Goal: Transaction & Acquisition: Purchase product/service

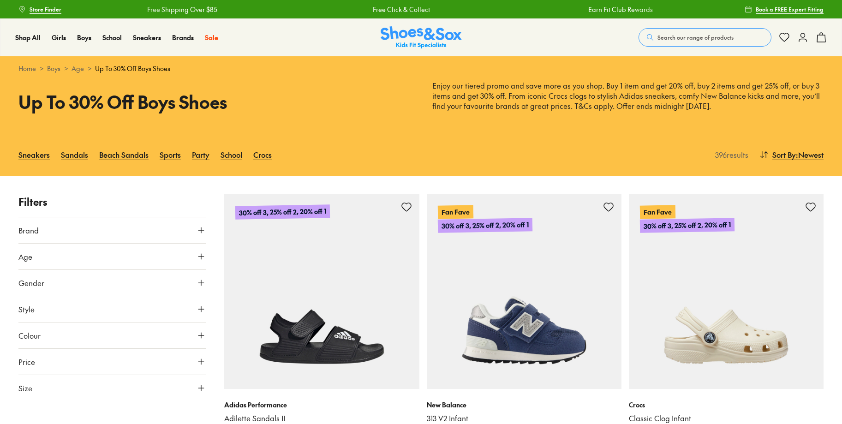
click at [201, 227] on icon at bounding box center [200, 230] width 9 height 9
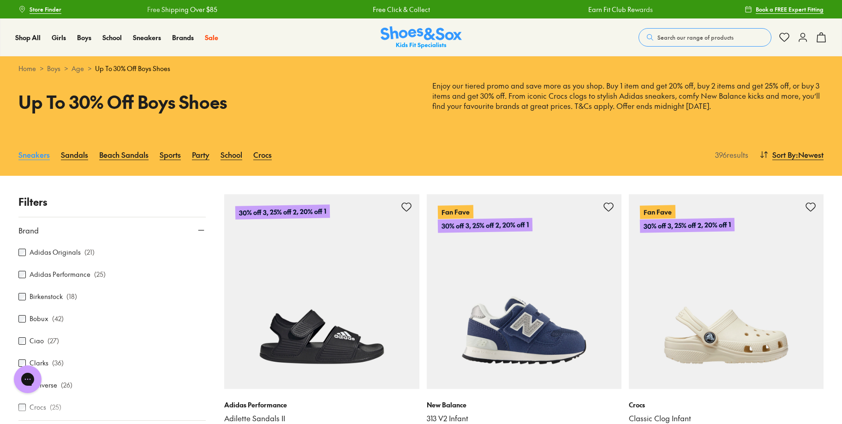
click at [38, 156] on link "Sneakers" at bounding box center [33, 154] width 31 height 20
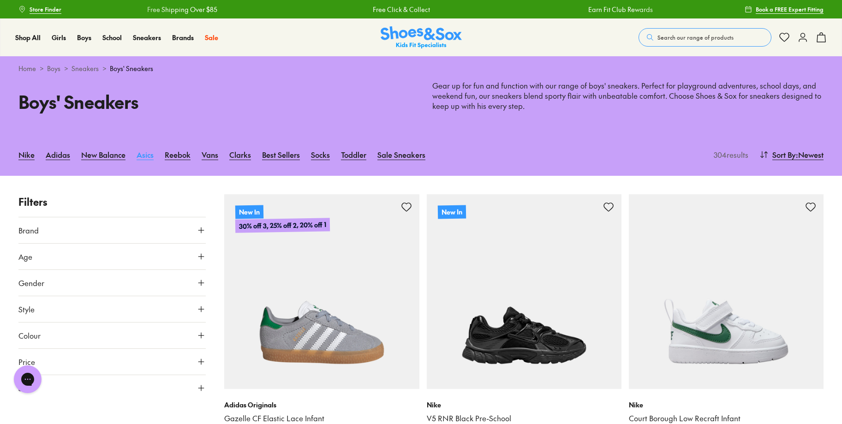
click at [138, 155] on link "Asics" at bounding box center [145, 154] width 17 height 20
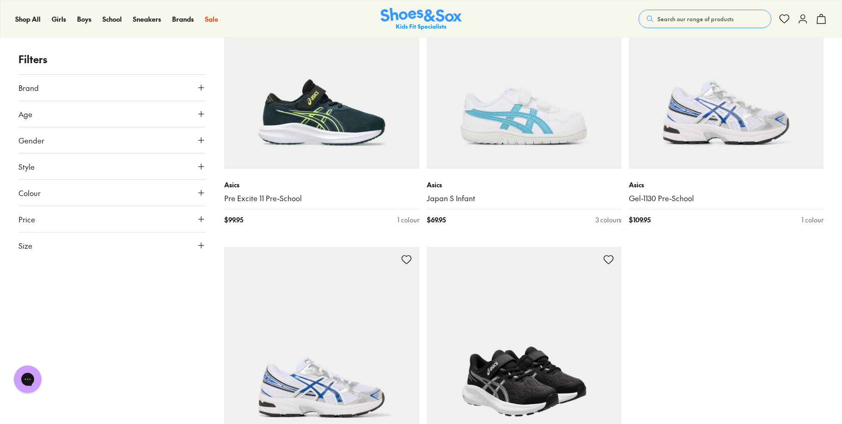
scroll to position [2776, 0]
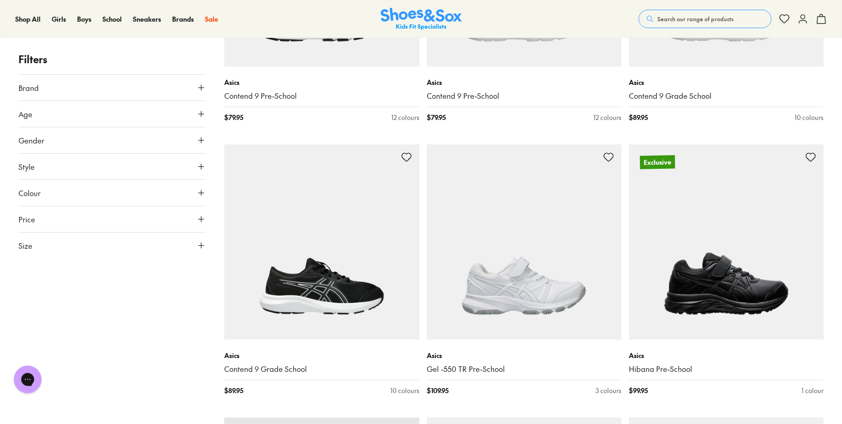
scroll to position [3858, 0]
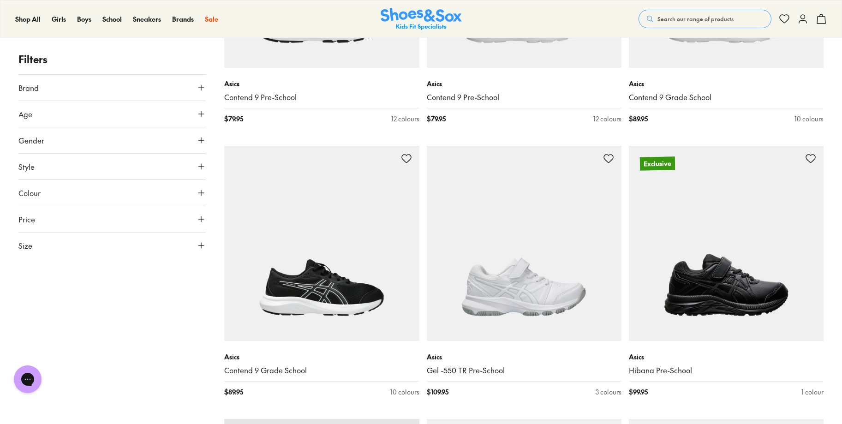
click at [184, 186] on button "Colour" at bounding box center [111, 193] width 187 height 26
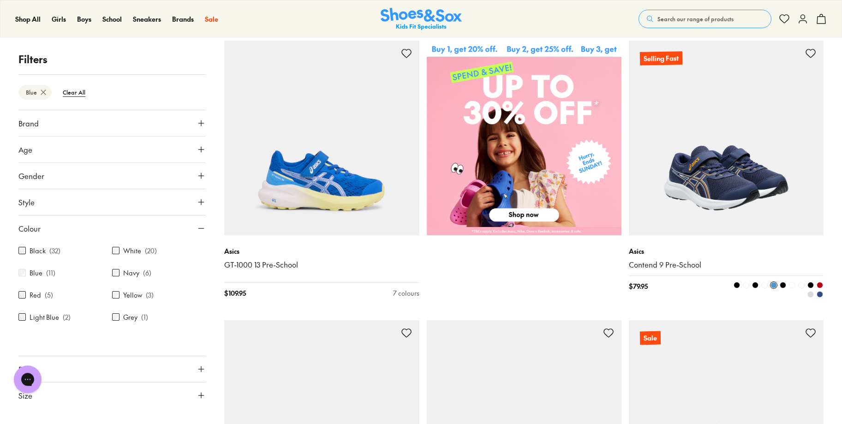
scroll to position [423, 0]
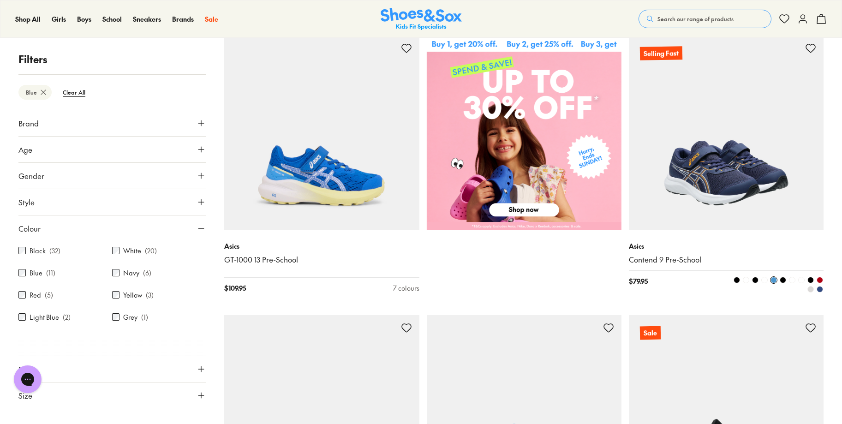
click at [774, 111] on img at bounding box center [726, 133] width 195 height 195
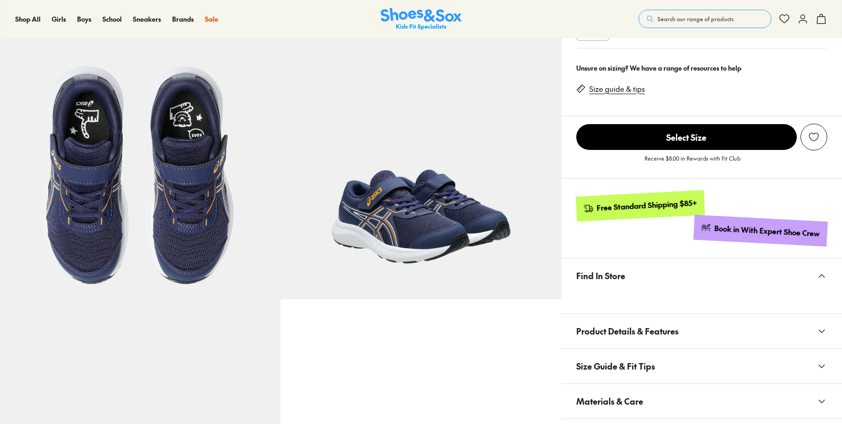
scroll to position [141, 0]
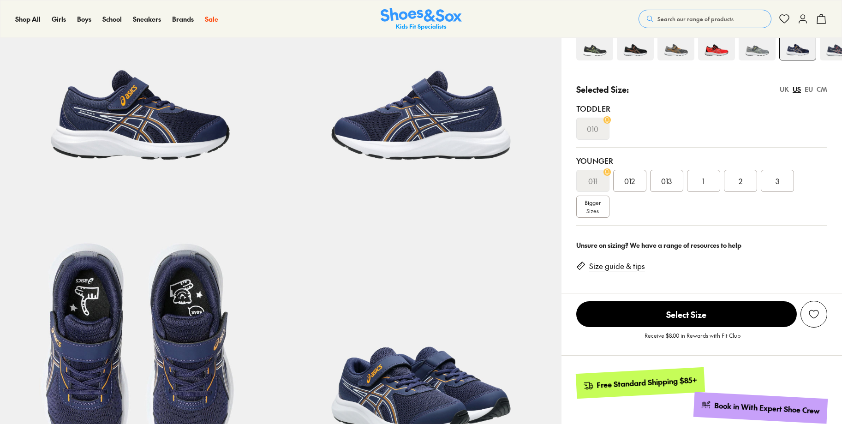
click at [600, 204] on span "Bigger Sizes" at bounding box center [592, 206] width 16 height 17
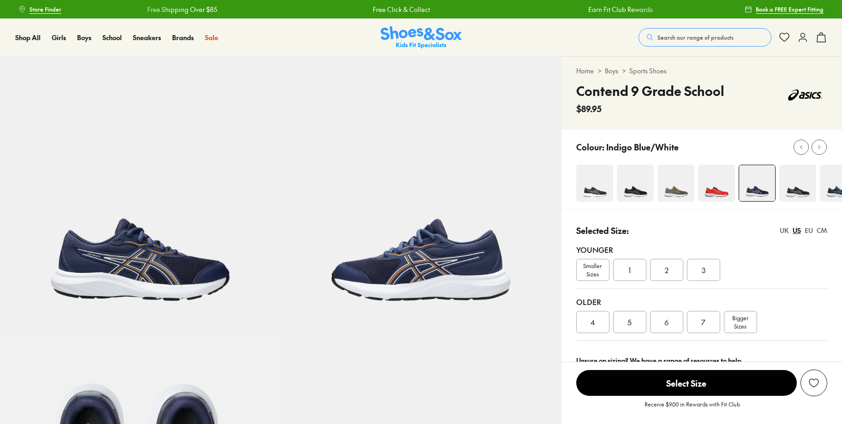
click at [835, 191] on img at bounding box center [838, 183] width 37 height 37
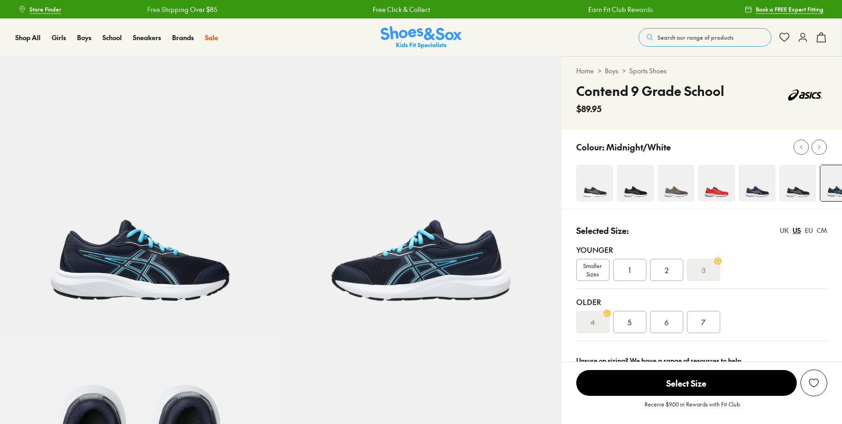
select select "*"
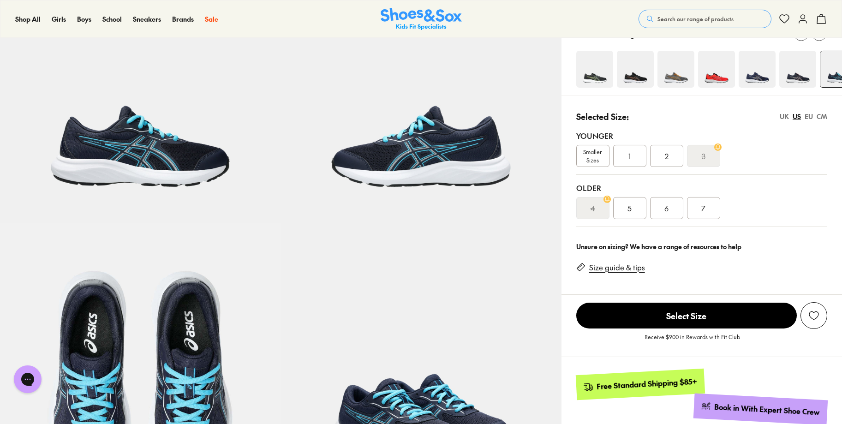
scroll to position [141, 0]
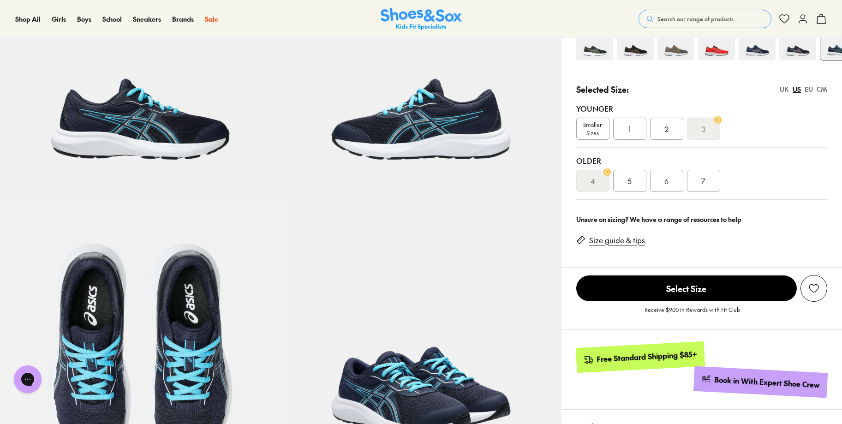
click at [704, 180] on span "7" at bounding box center [703, 180] width 4 height 11
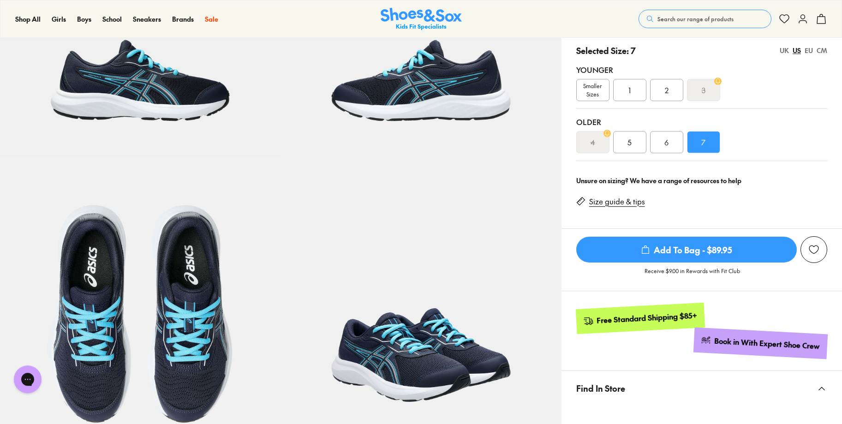
scroll to position [188, 0]
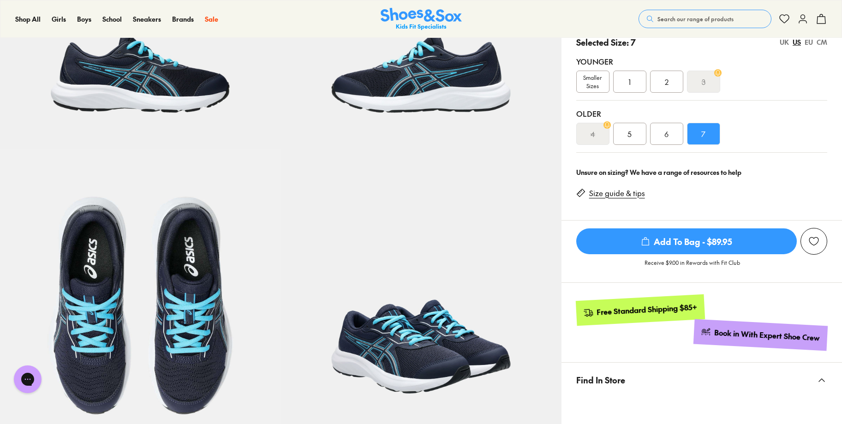
click at [694, 245] on span "Add To Bag - $89.95" at bounding box center [686, 241] width 220 height 26
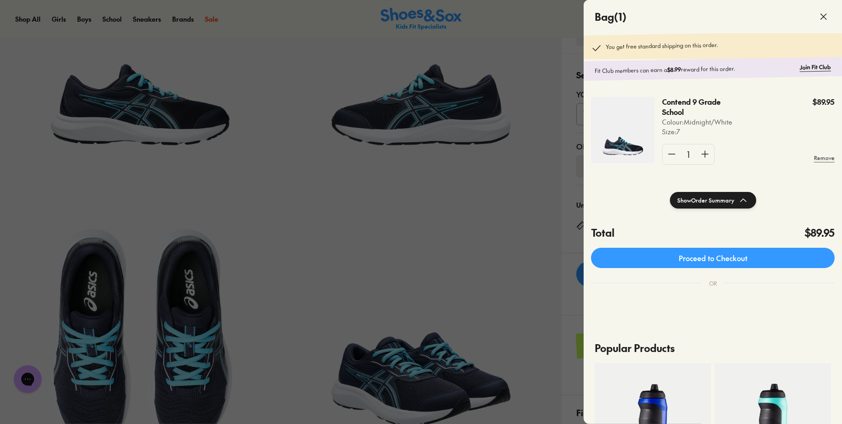
scroll to position [0, 0]
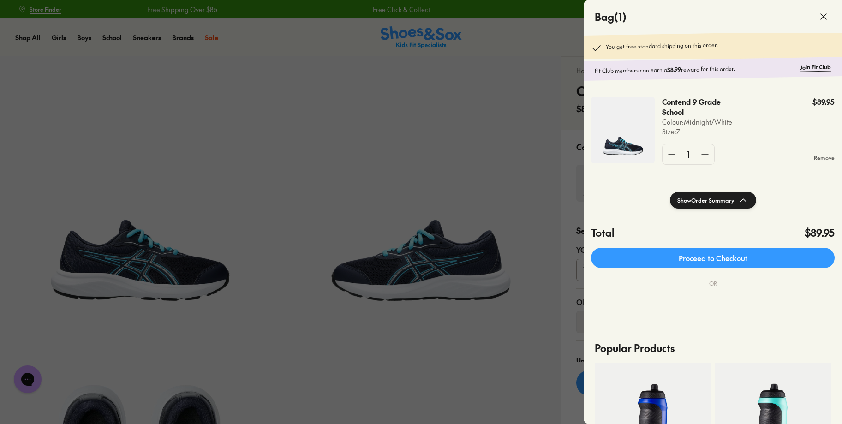
click at [208, 39] on div at bounding box center [421, 212] width 842 height 424
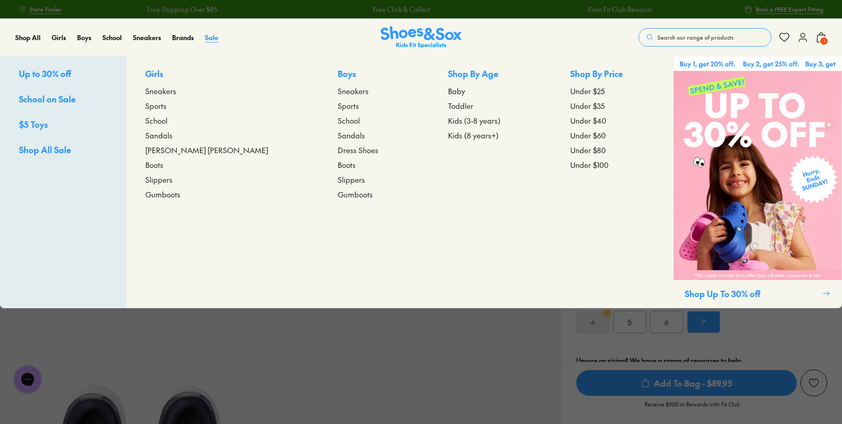
click at [210, 37] on span "Sale" at bounding box center [211, 37] width 13 height 9
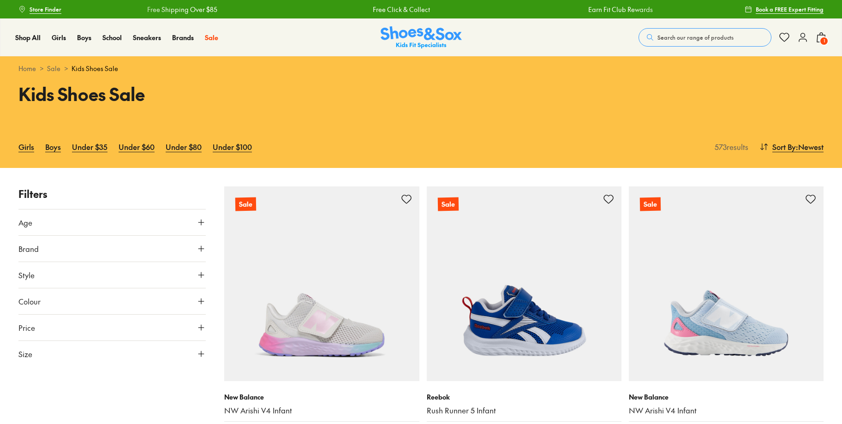
click at [175, 220] on button "Age" at bounding box center [111, 222] width 187 height 26
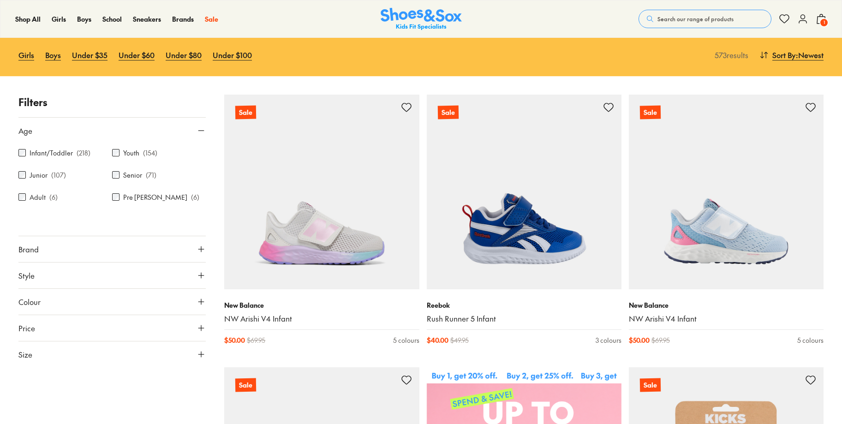
scroll to position [94, 0]
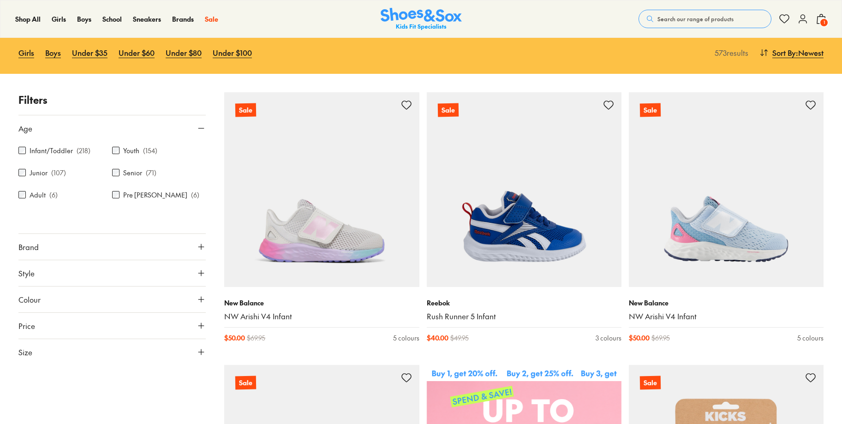
click at [185, 245] on button "Brand" at bounding box center [111, 247] width 187 height 26
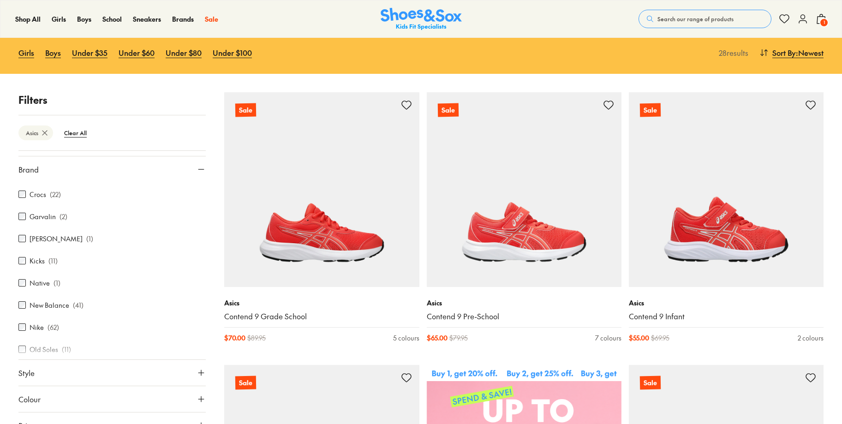
scroll to position [244, 0]
click at [159, 377] on button "Style" at bounding box center [111, 373] width 187 height 26
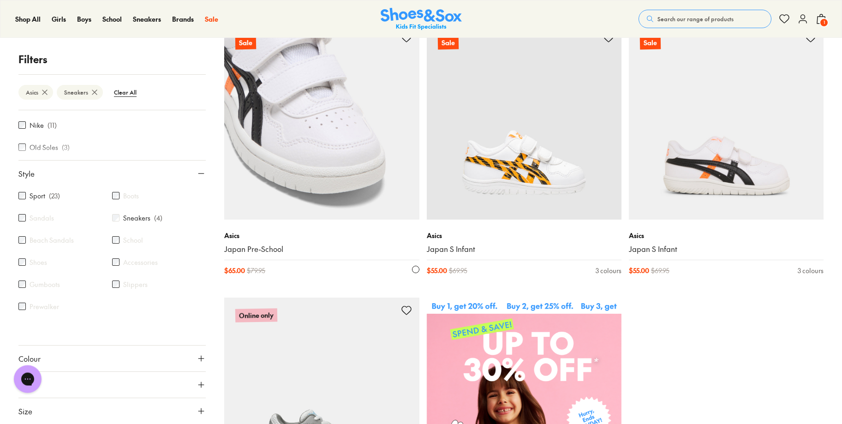
scroll to position [47, 0]
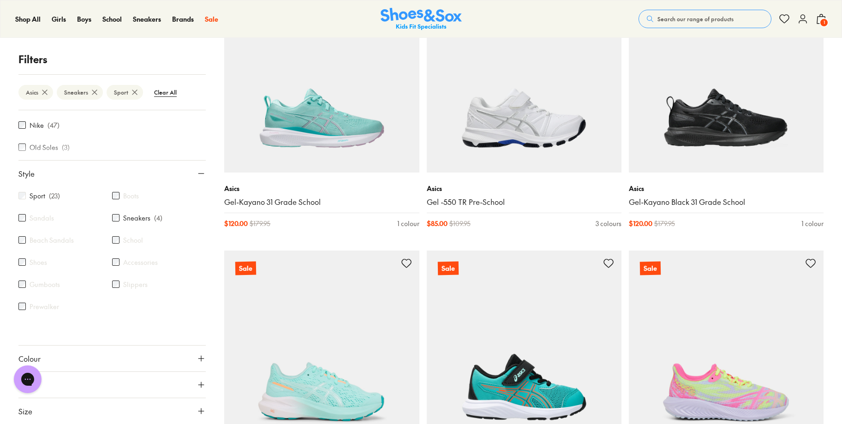
scroll to position [1694, 0]
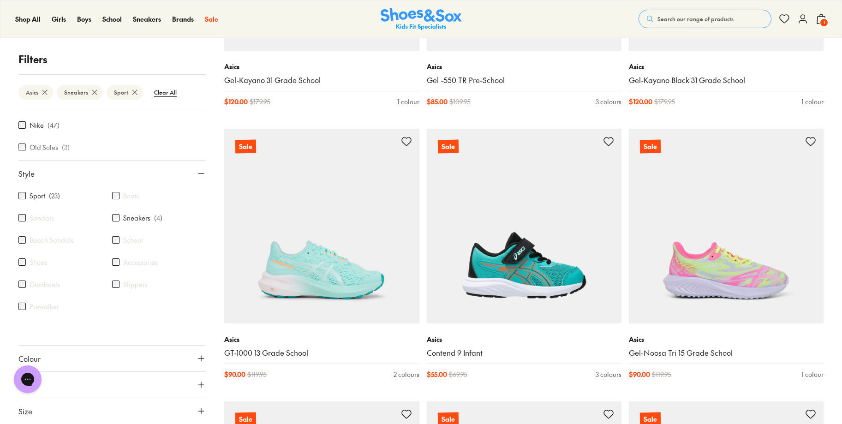
click at [133, 356] on button "Colour" at bounding box center [111, 358] width 187 height 26
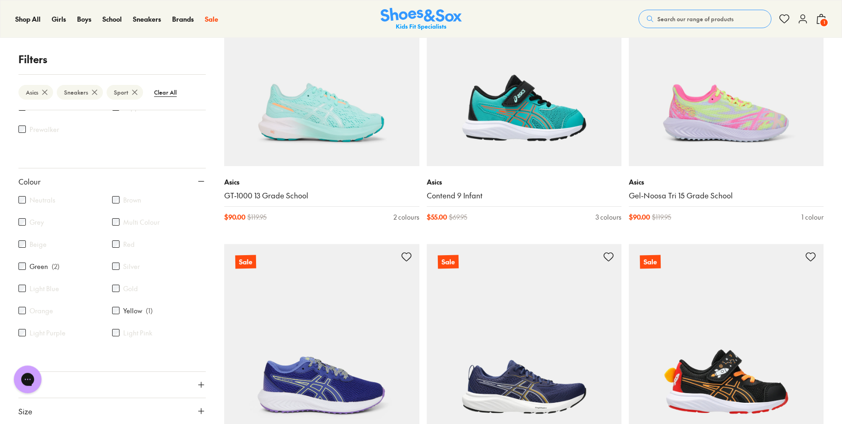
scroll to position [1882, 0]
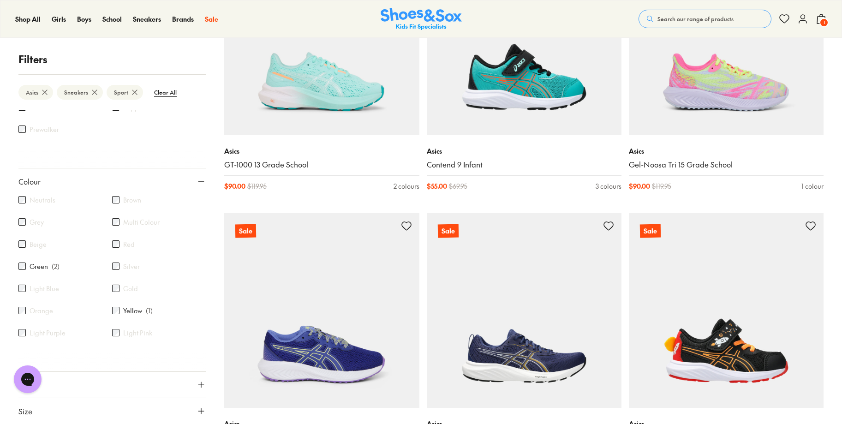
click at [125, 383] on button "Price" at bounding box center [111, 385] width 187 height 26
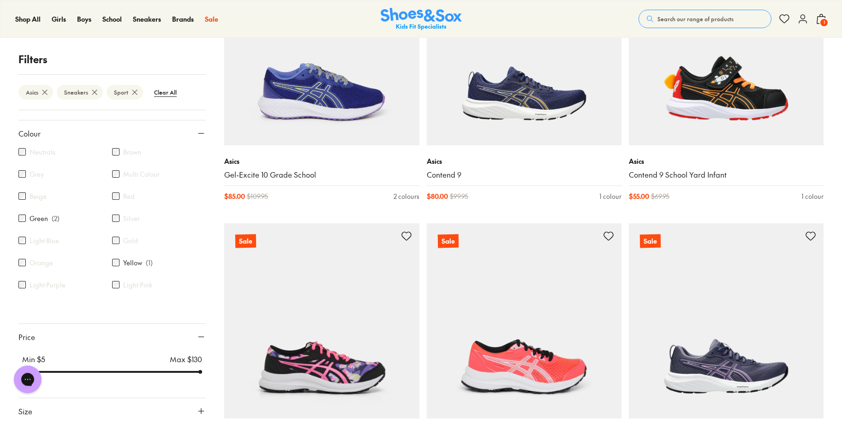
scroll to position [2164, 0]
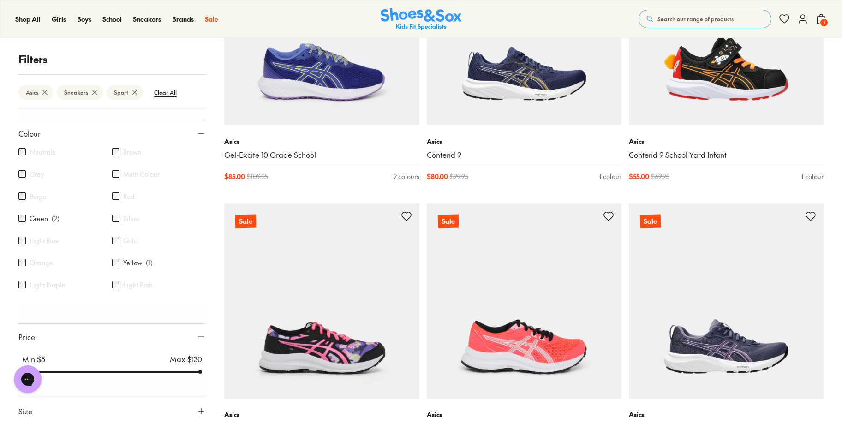
click at [106, 406] on button "Size" at bounding box center [111, 411] width 187 height 26
click at [47, 412] on button "Size" at bounding box center [111, 411] width 187 height 26
click at [50, 410] on button "Size" at bounding box center [111, 411] width 187 height 26
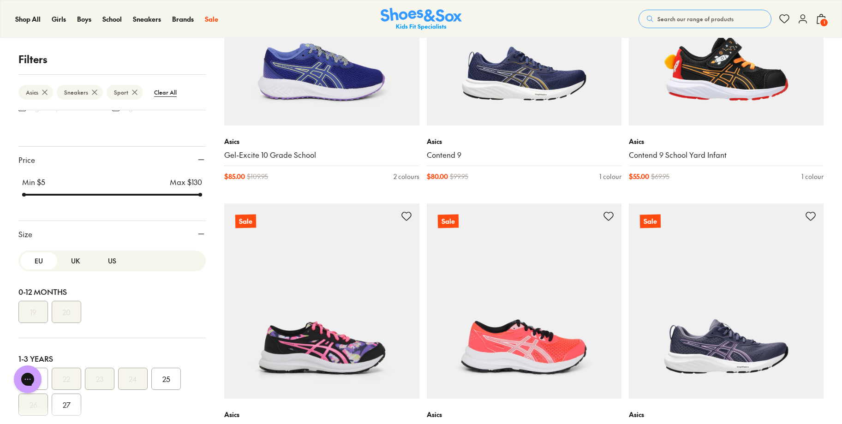
click at [99, 261] on button "US" at bounding box center [112, 260] width 37 height 17
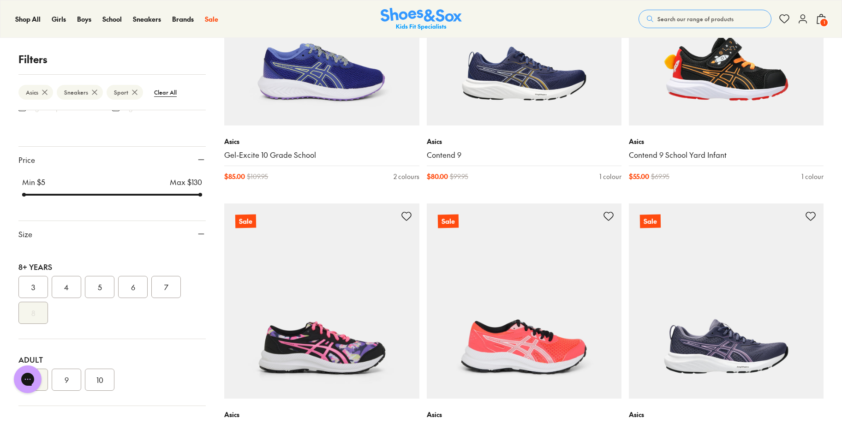
scroll to position [281, 0]
click at [168, 284] on button "7" at bounding box center [166, 283] width 30 height 22
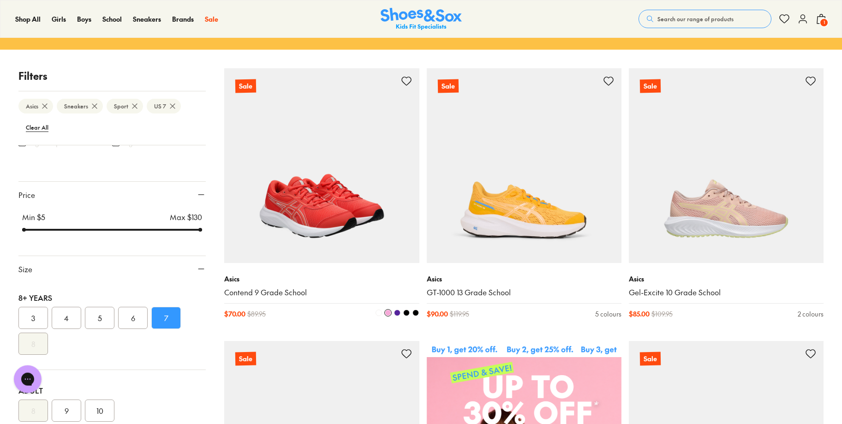
scroll to position [141, 0]
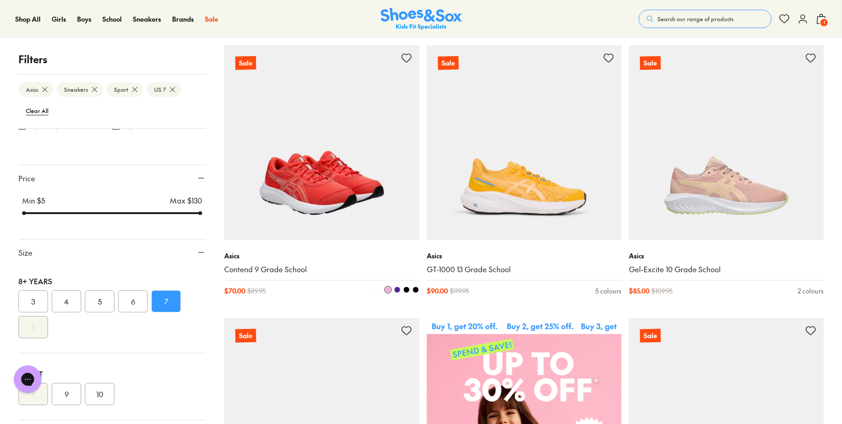
click at [297, 116] on img at bounding box center [321, 142] width 195 height 195
